Goal: Browse casually

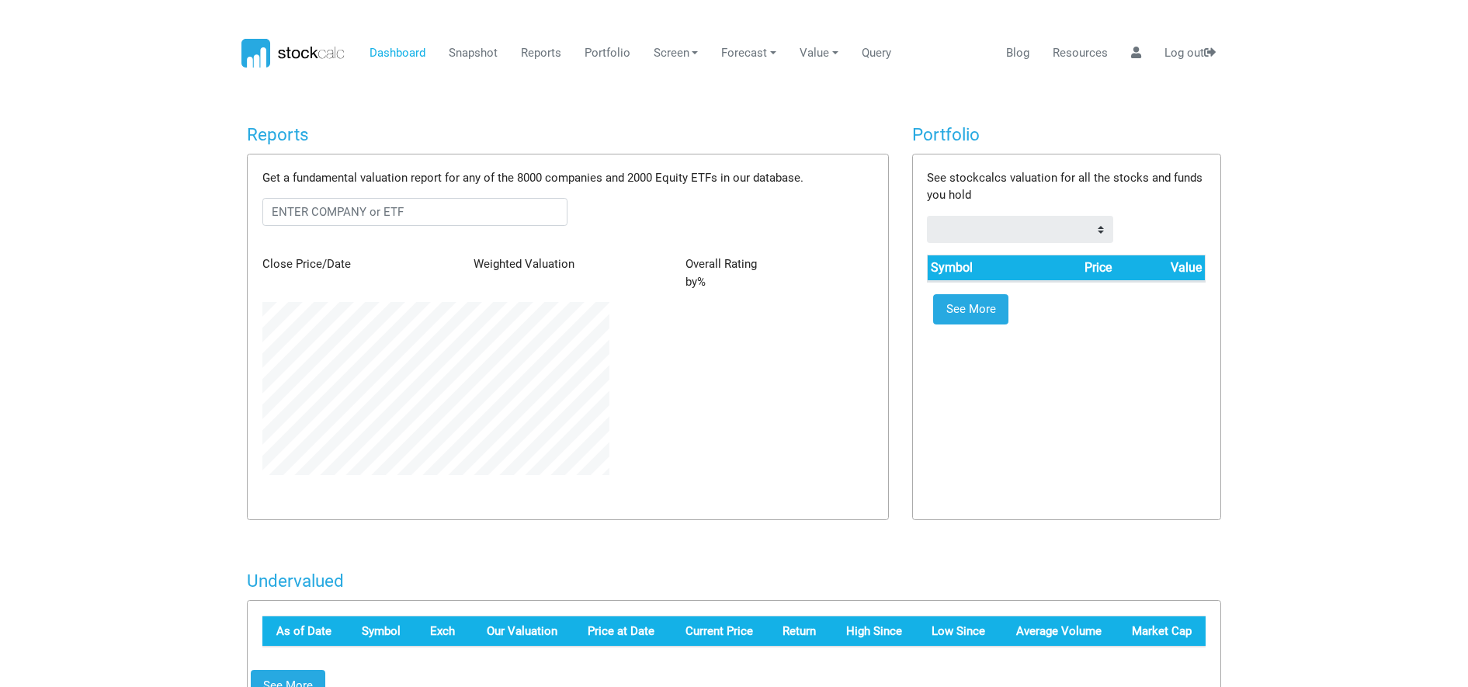
scroll to position [173, 370]
